Goal: Task Accomplishment & Management: Manage account settings

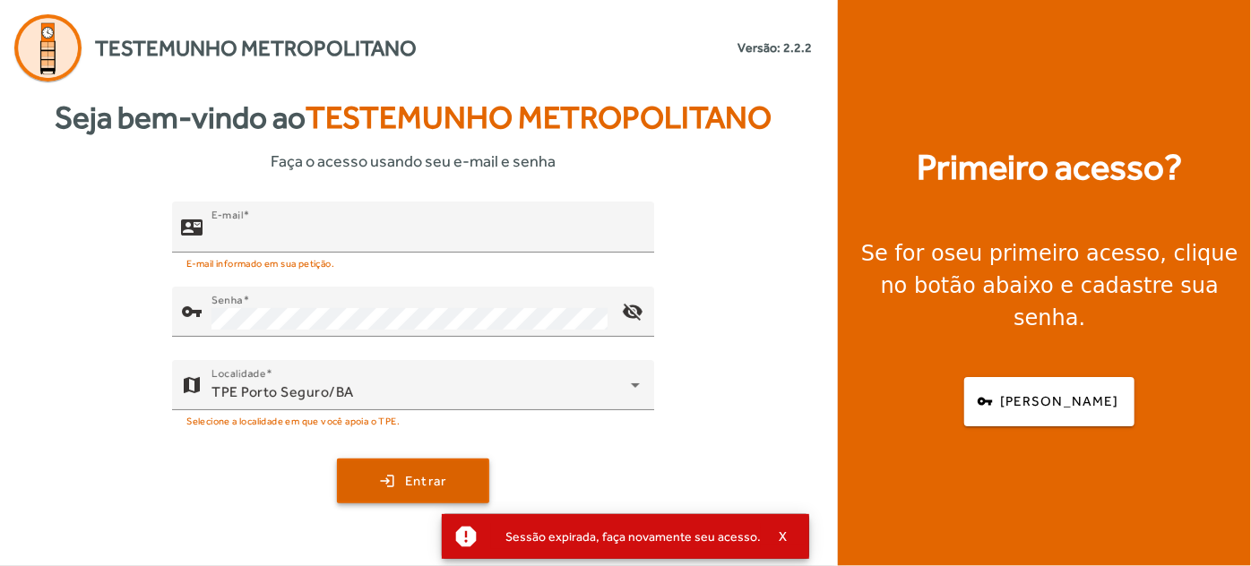
type input "**********"
click at [449, 487] on span "submit" at bounding box center [413, 481] width 149 height 43
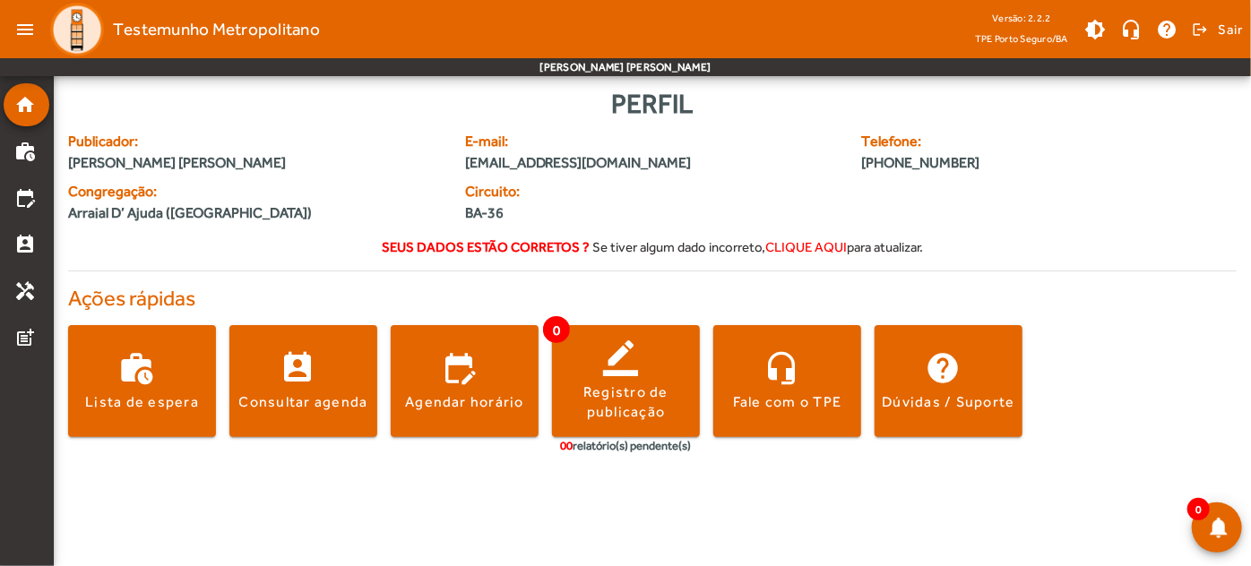
click at [688, 286] on h4 "Ações rápidas" at bounding box center [652, 299] width 1169 height 26
click at [29, 150] on mat-icon "work_history" at bounding box center [25, 152] width 22 height 22
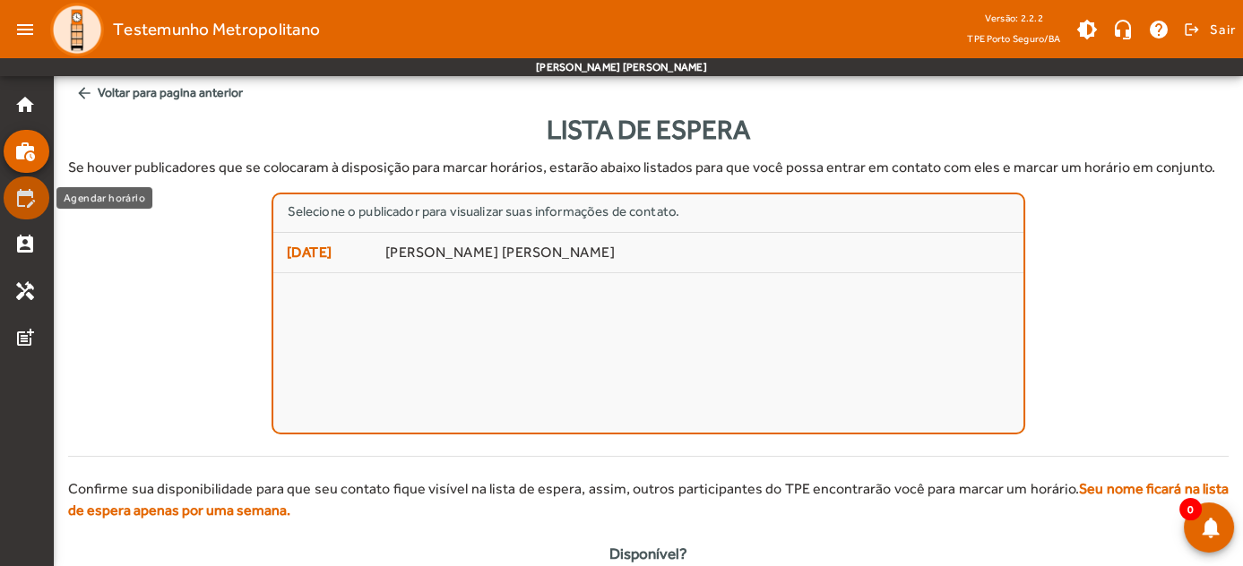
click at [29, 183] on mat-list-item "edit_calendar" at bounding box center [27, 198] width 46 height 43
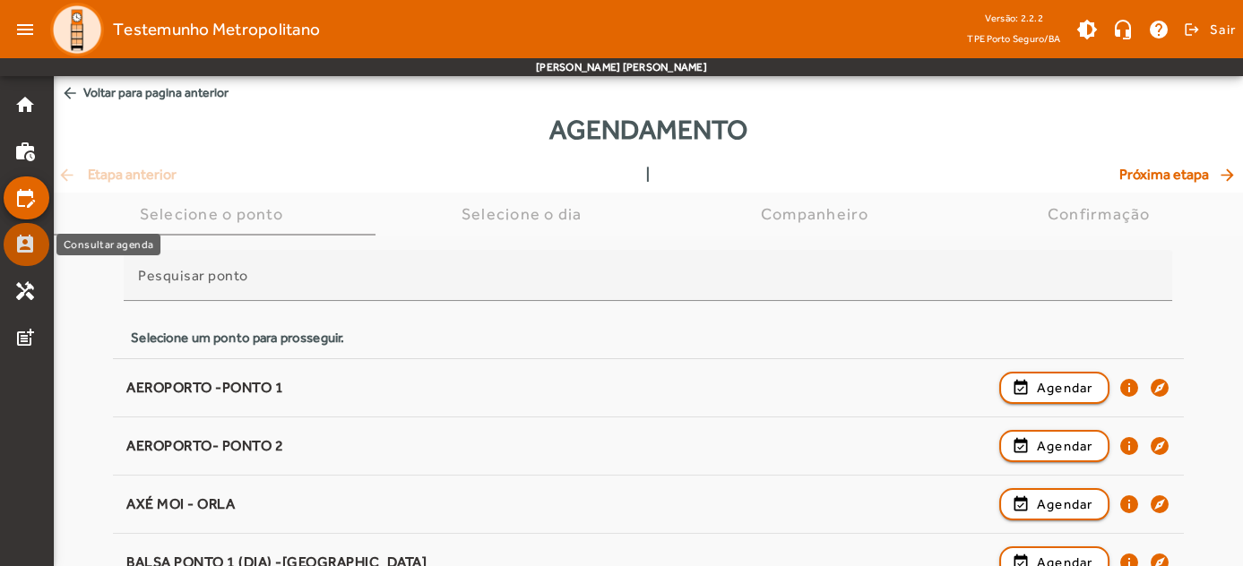
click at [23, 241] on mat-icon "perm_contact_calendar" at bounding box center [25, 245] width 22 height 22
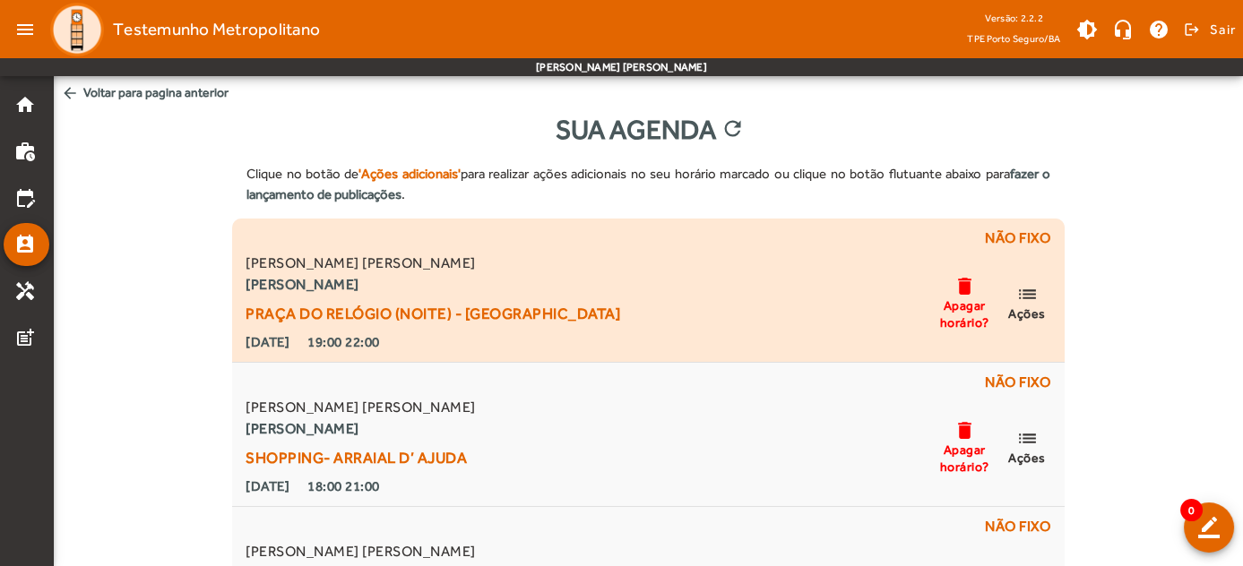
click at [1023, 313] on span "Ações" at bounding box center [1027, 314] width 38 height 16
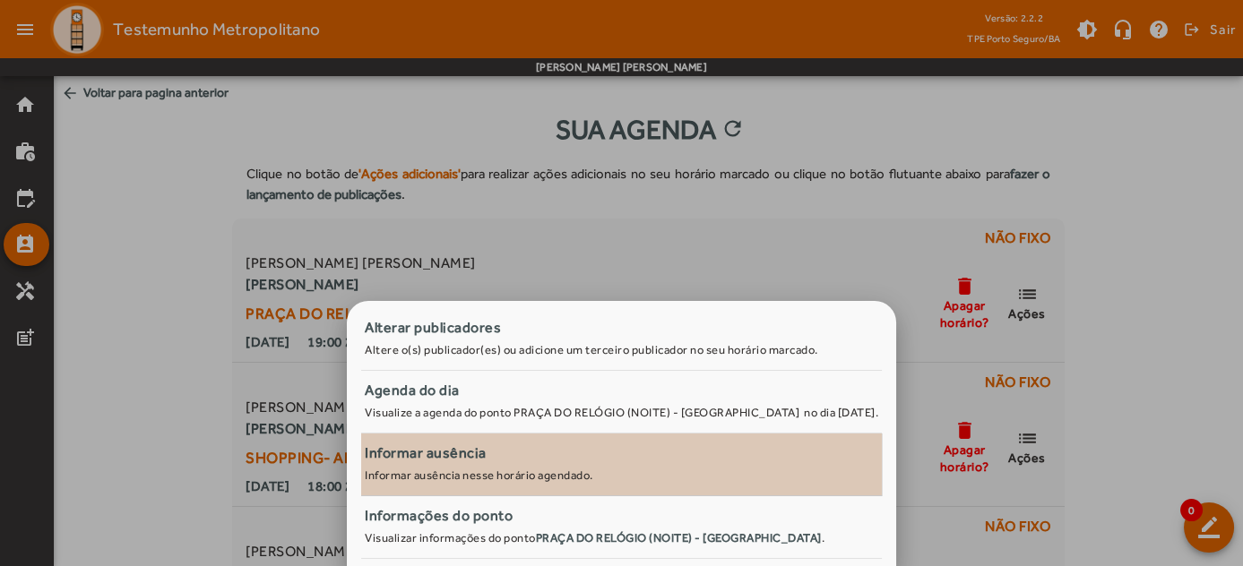
click at [607, 466] on span "Informar ausência Informar [PERSON_NAME] horário agendado." at bounding box center [621, 465] width 521 height 44
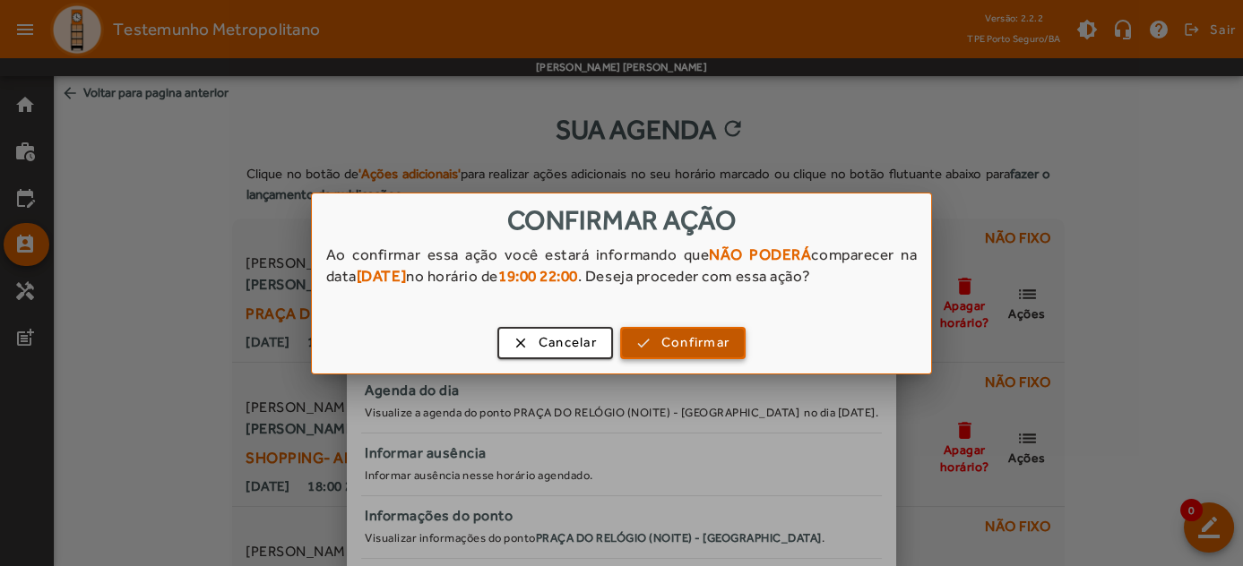
click at [649, 338] on span "button" at bounding box center [683, 343] width 122 height 43
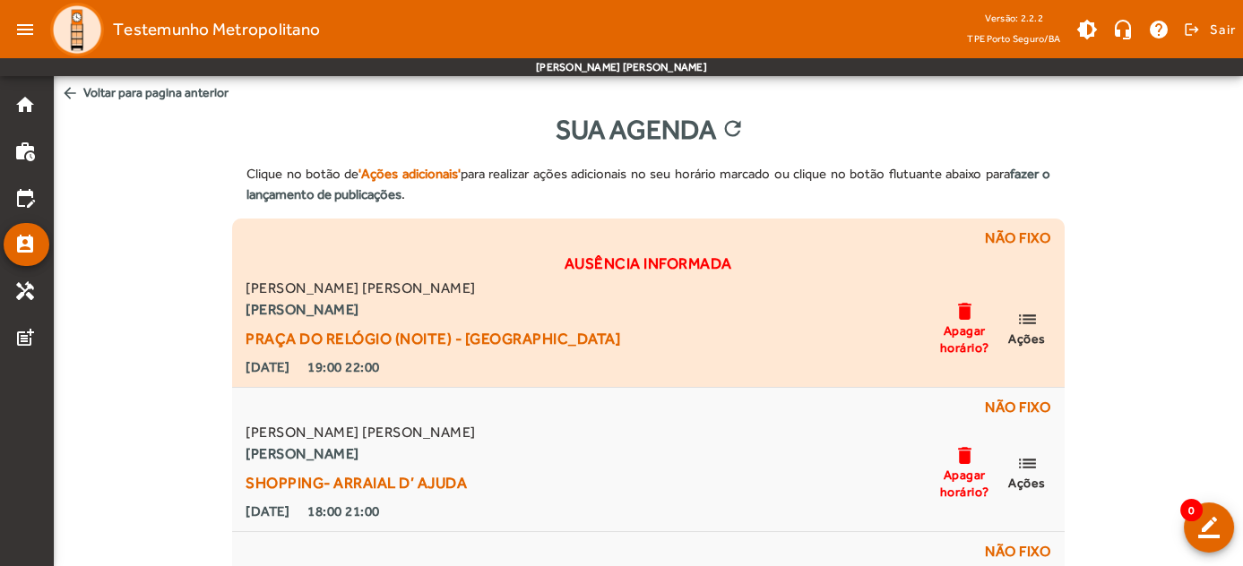
click at [1021, 336] on span "Ações" at bounding box center [1027, 339] width 38 height 16
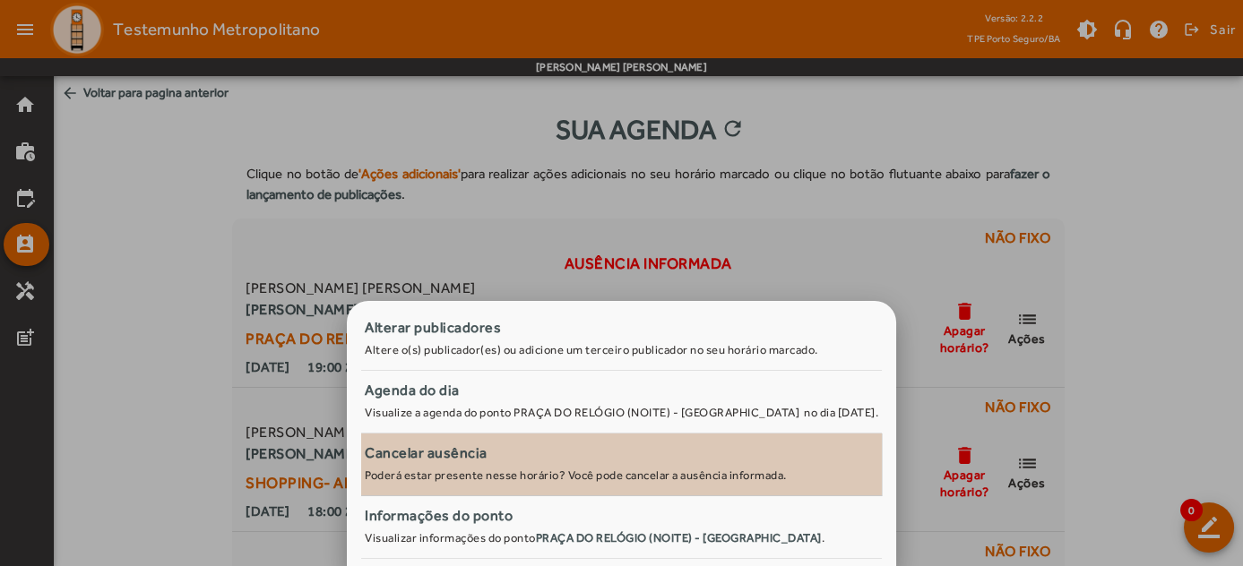
click at [517, 464] on div "Cancelar ausência" at bounding box center [622, 454] width 514 height 22
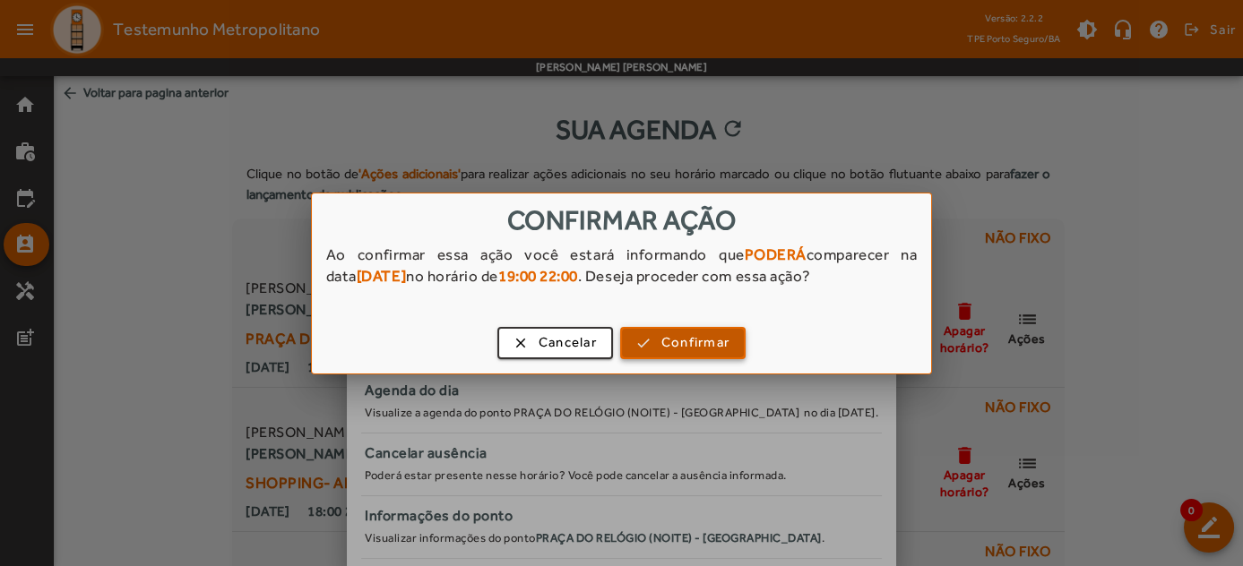
click at [661, 350] on span "Confirmar" at bounding box center [695, 342] width 68 height 21
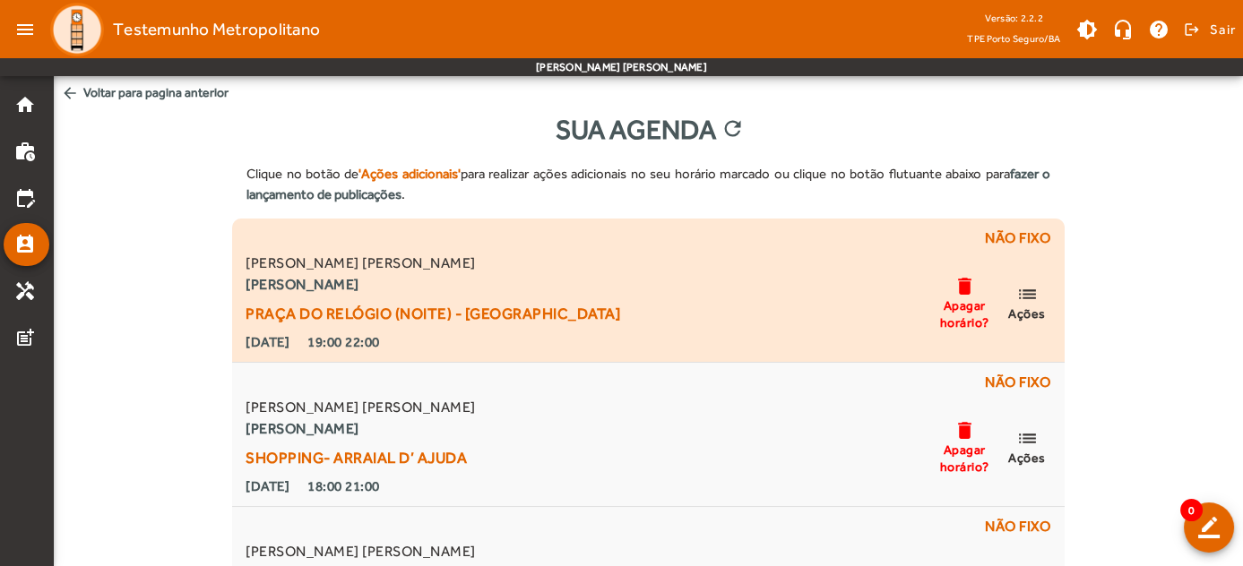
click at [957, 320] on span "Apagar horário?" at bounding box center [964, 314] width 54 height 32
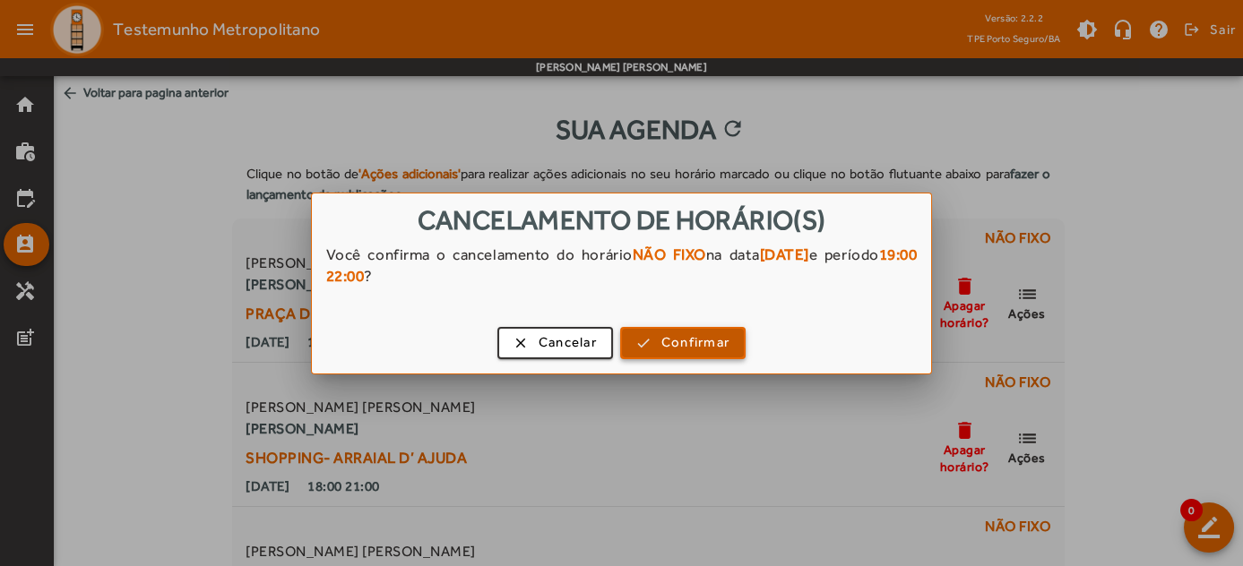
click at [715, 339] on span "Confirmar" at bounding box center [695, 342] width 68 height 21
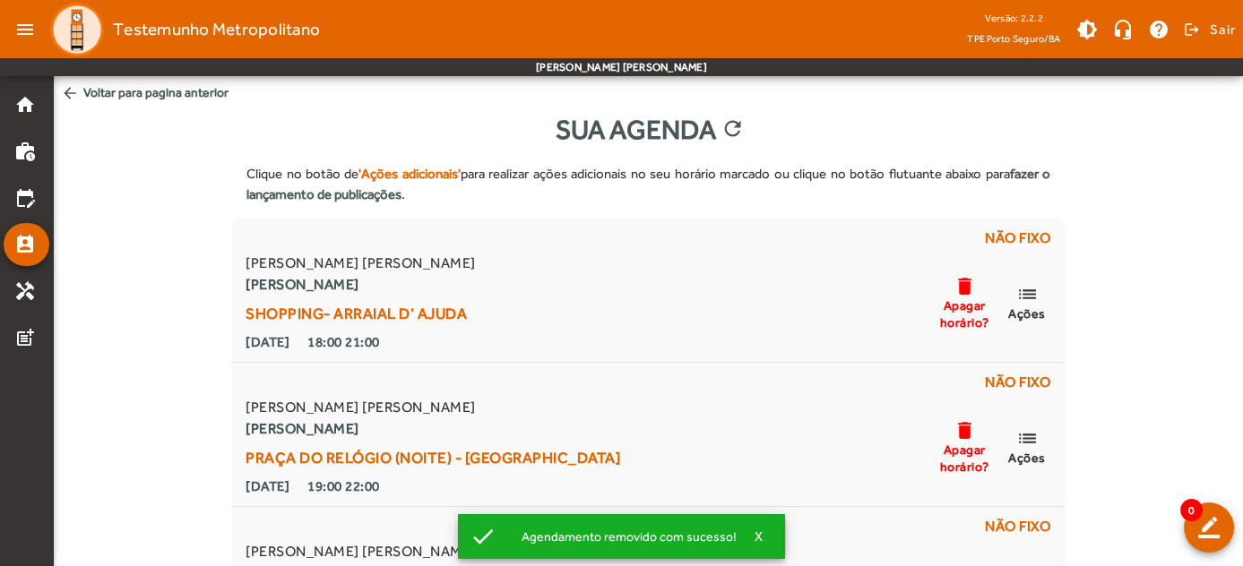
click at [184, 166] on div "Clique no botão de 'Ações adicionais' para realizar ações adicionais no seu hor…" at bounding box center [648, 473] width 1189 height 646
